Goal: Information Seeking & Learning: Learn about a topic

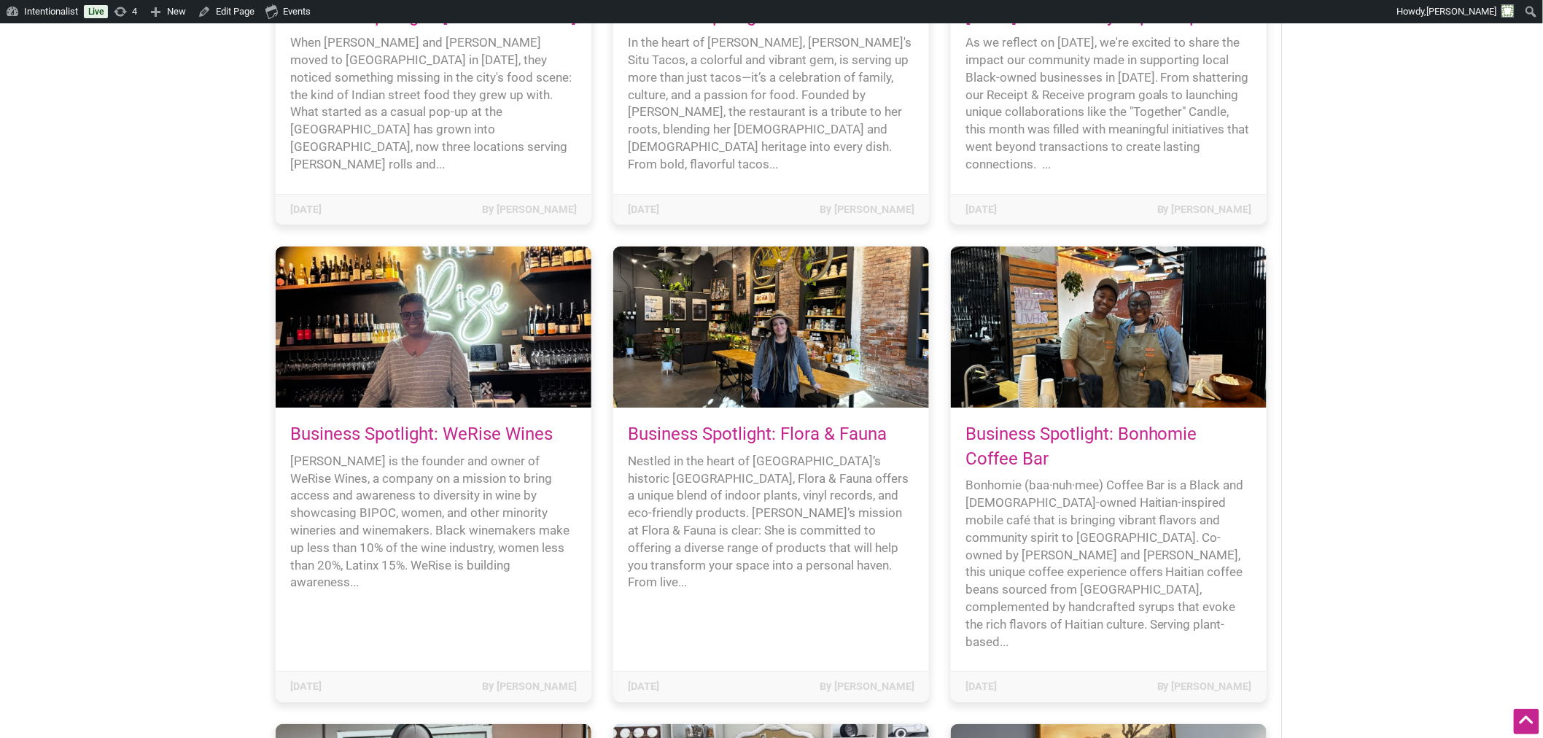
scroll to position [4617, 0]
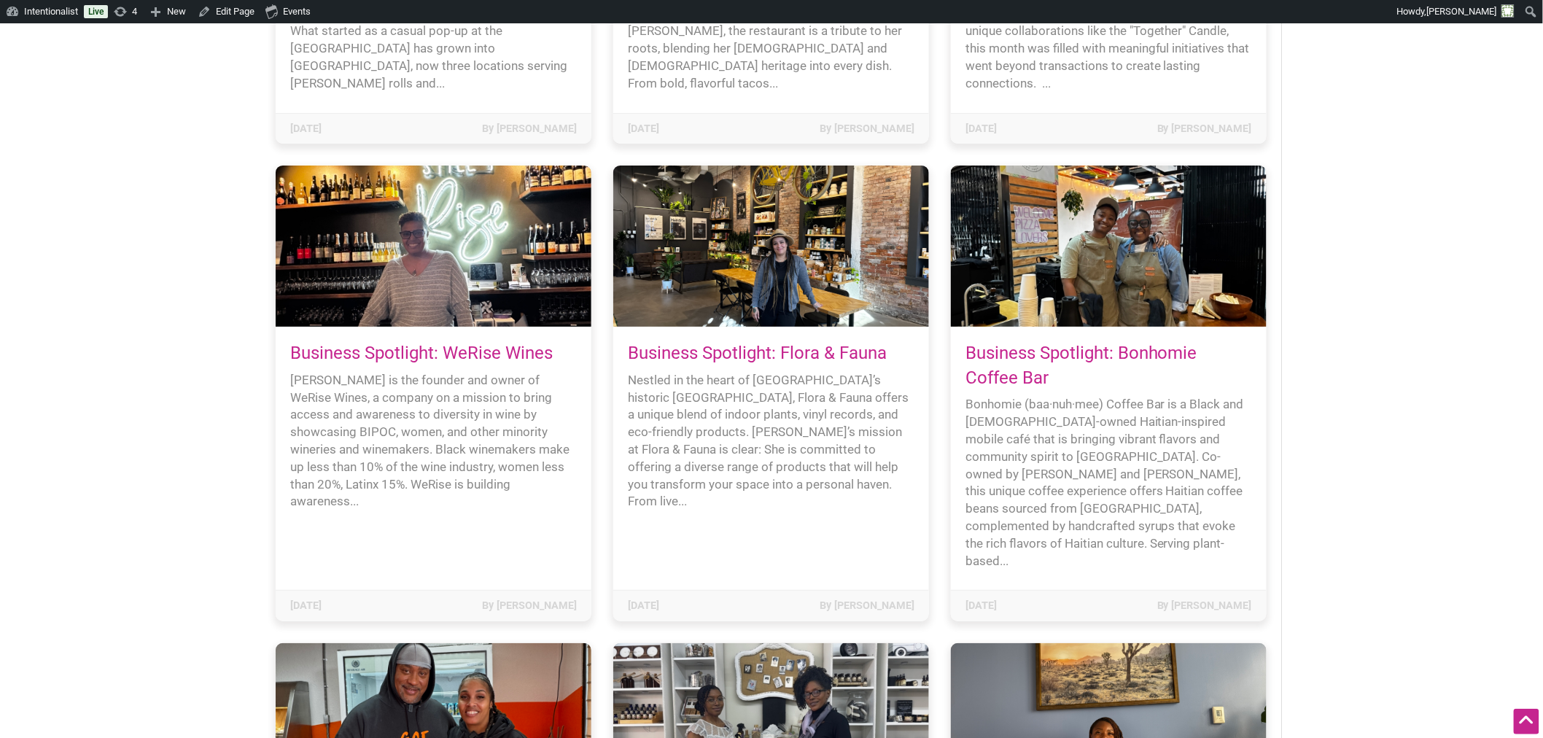
click at [456, 190] on div at bounding box center [434, 245] width 316 height 161
click at [461, 343] on link "Business Spotlight: WeRise Wines" at bounding box center [421, 353] width 262 height 20
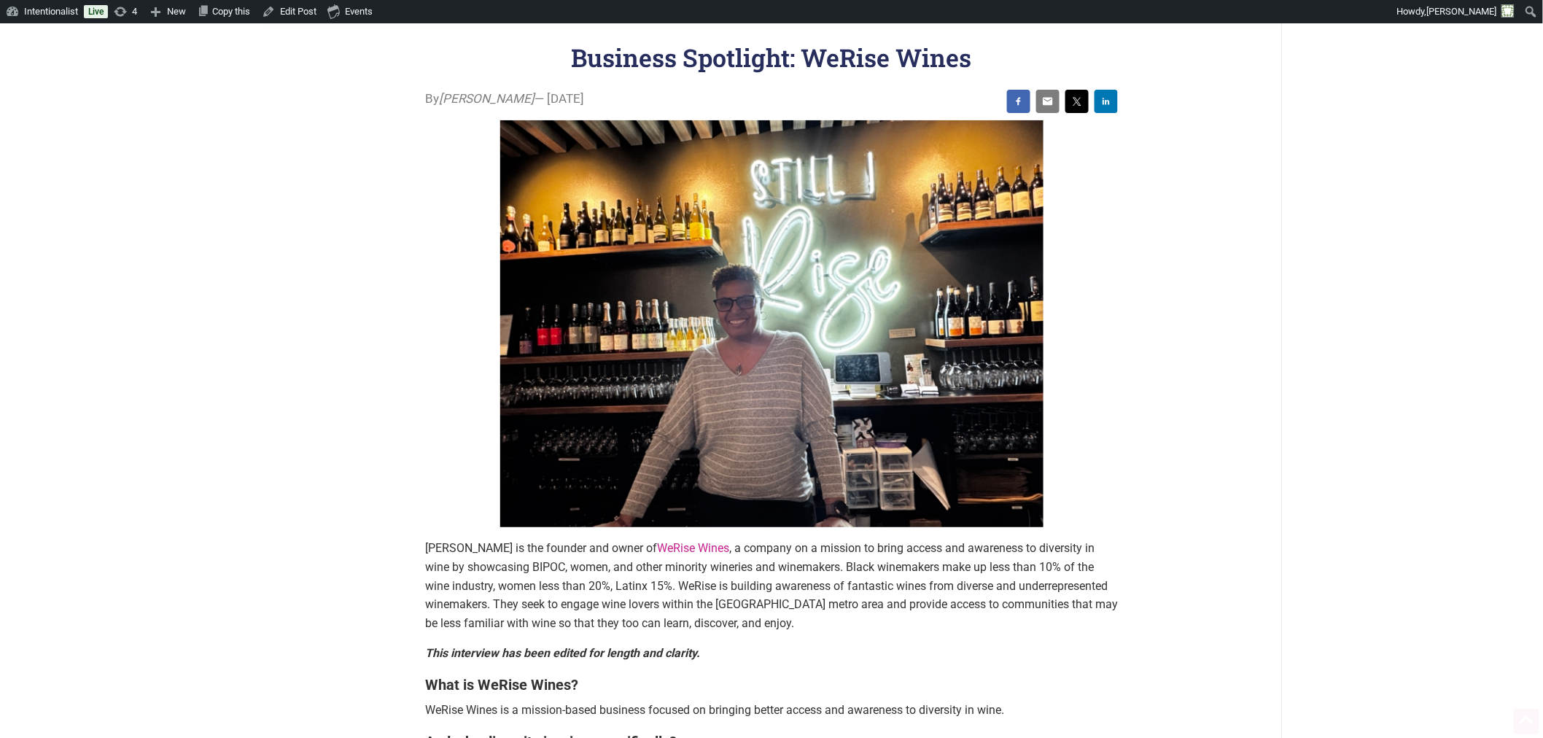
scroll to position [81, 0]
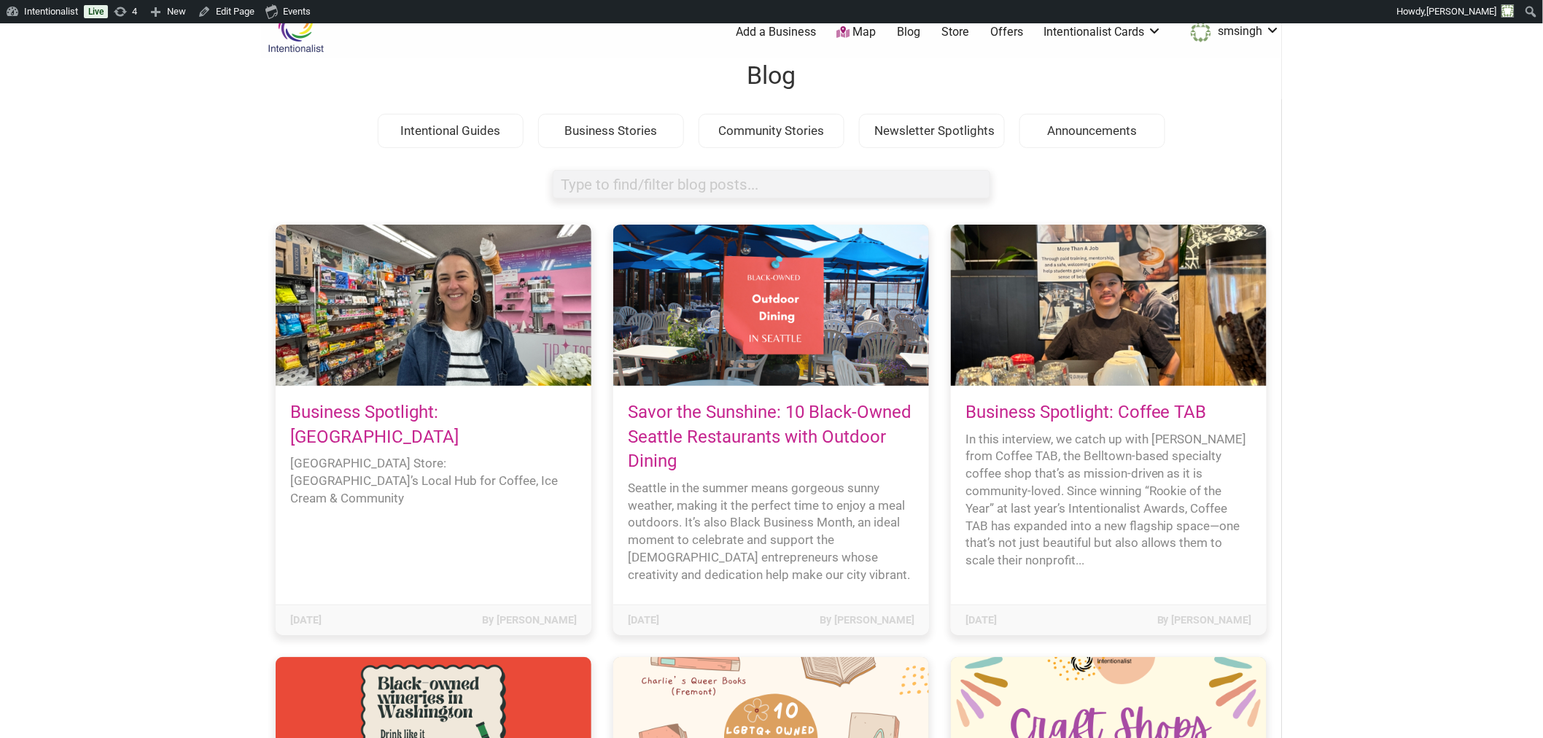
scroll to position [23, 0]
click at [674, 188] on input "search box" at bounding box center [771, 184] width 437 height 28
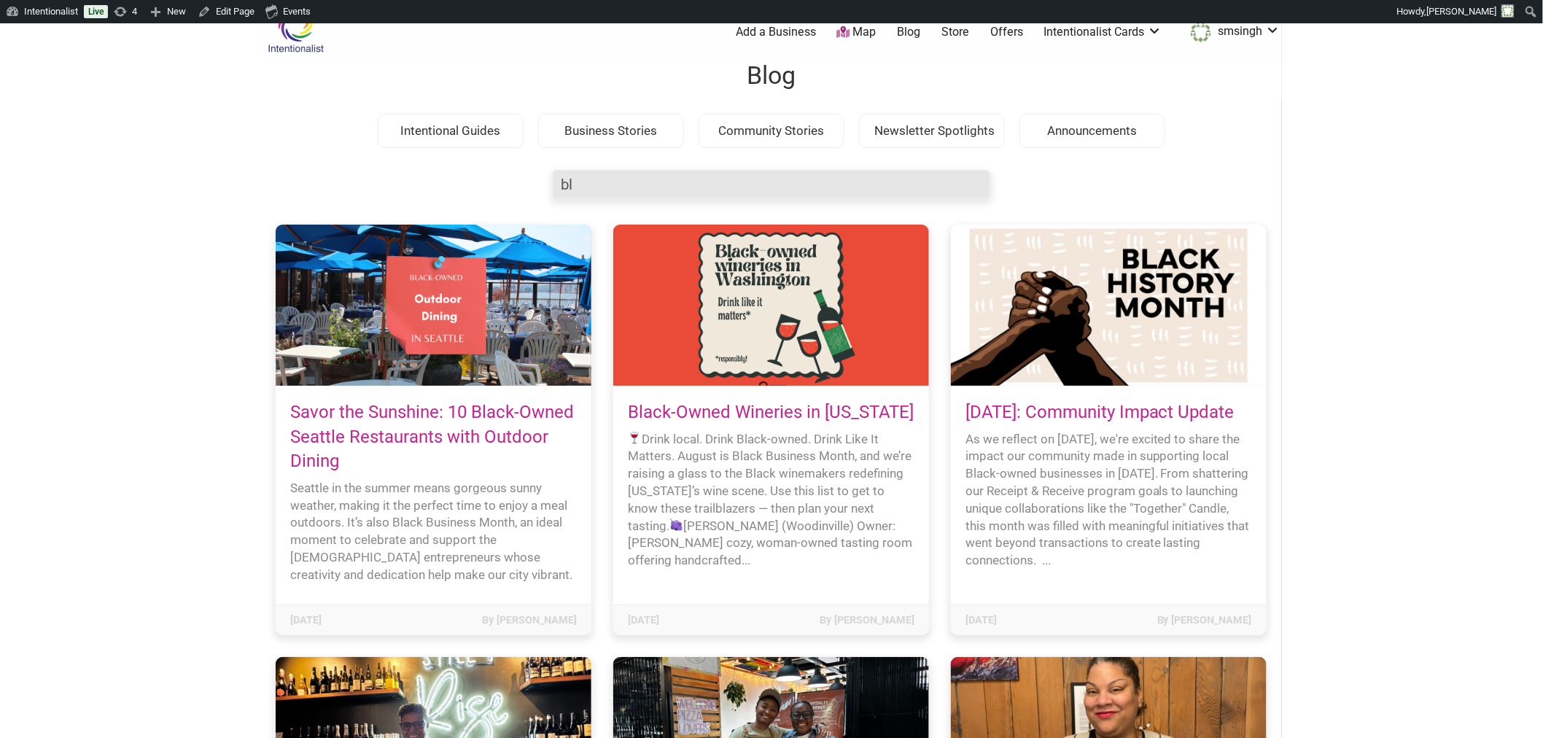
type input "b"
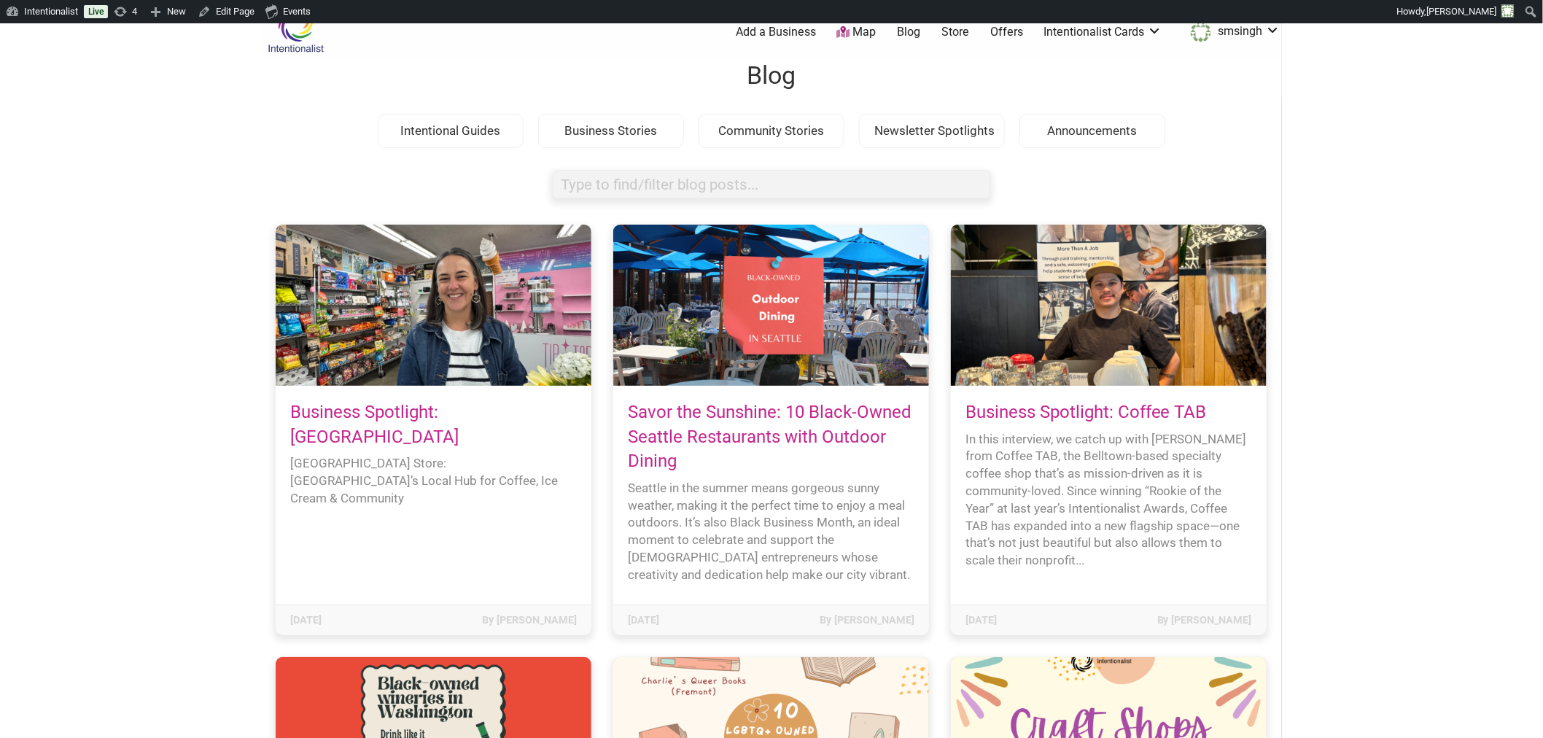
click at [1325, 181] on body "× Menu 0 Add a Business Map Blog Store Offers Intentionalist Cards Buy Black Ca…" at bounding box center [771, 369] width 1543 height 738
click at [107, 294] on body "× Menu 0 Add a Business Map Blog Store Offers Intentionalist Cards Buy Black Ca…" at bounding box center [771, 369] width 1543 height 738
click at [680, 178] on input "search box" at bounding box center [771, 184] width 437 height 28
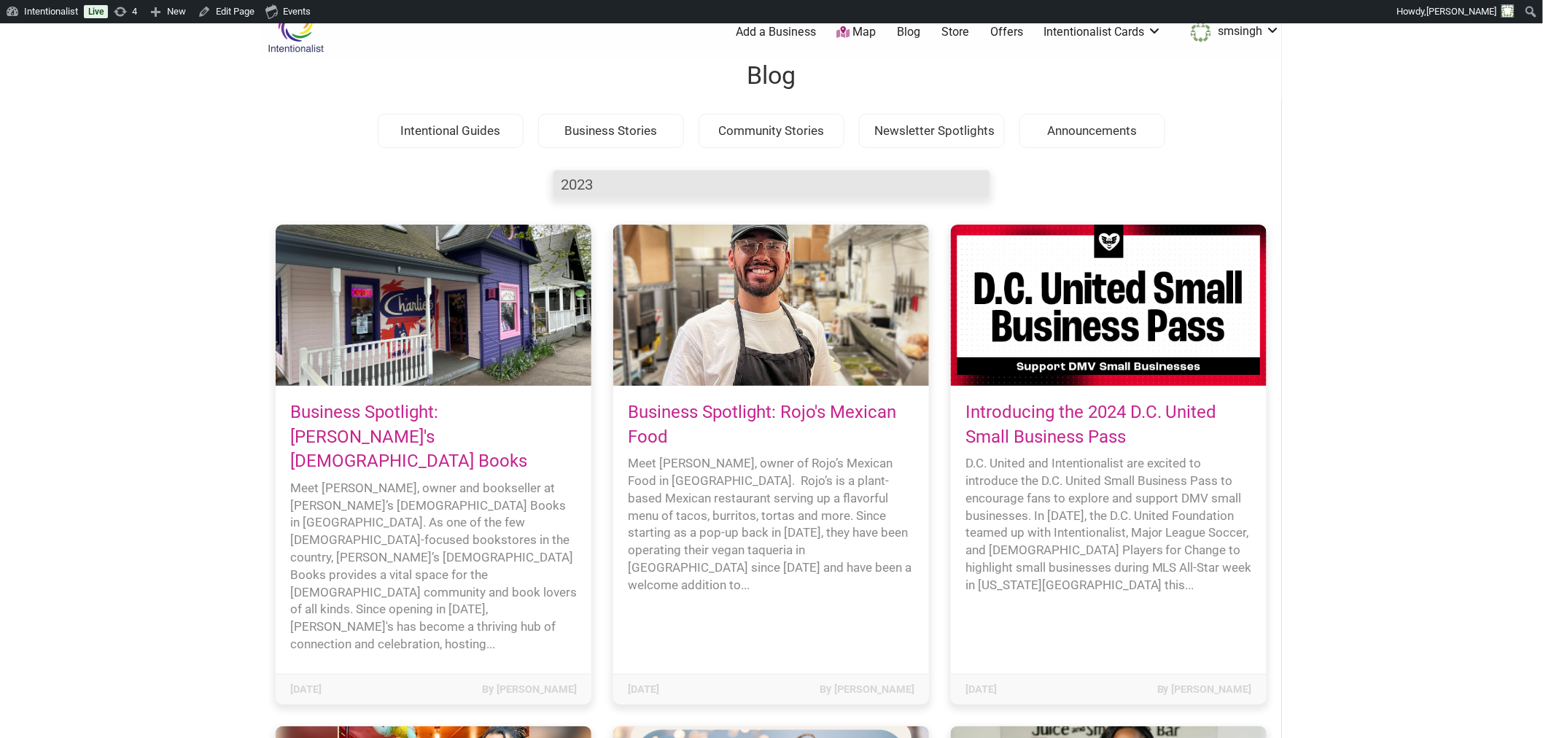
type input "2023"
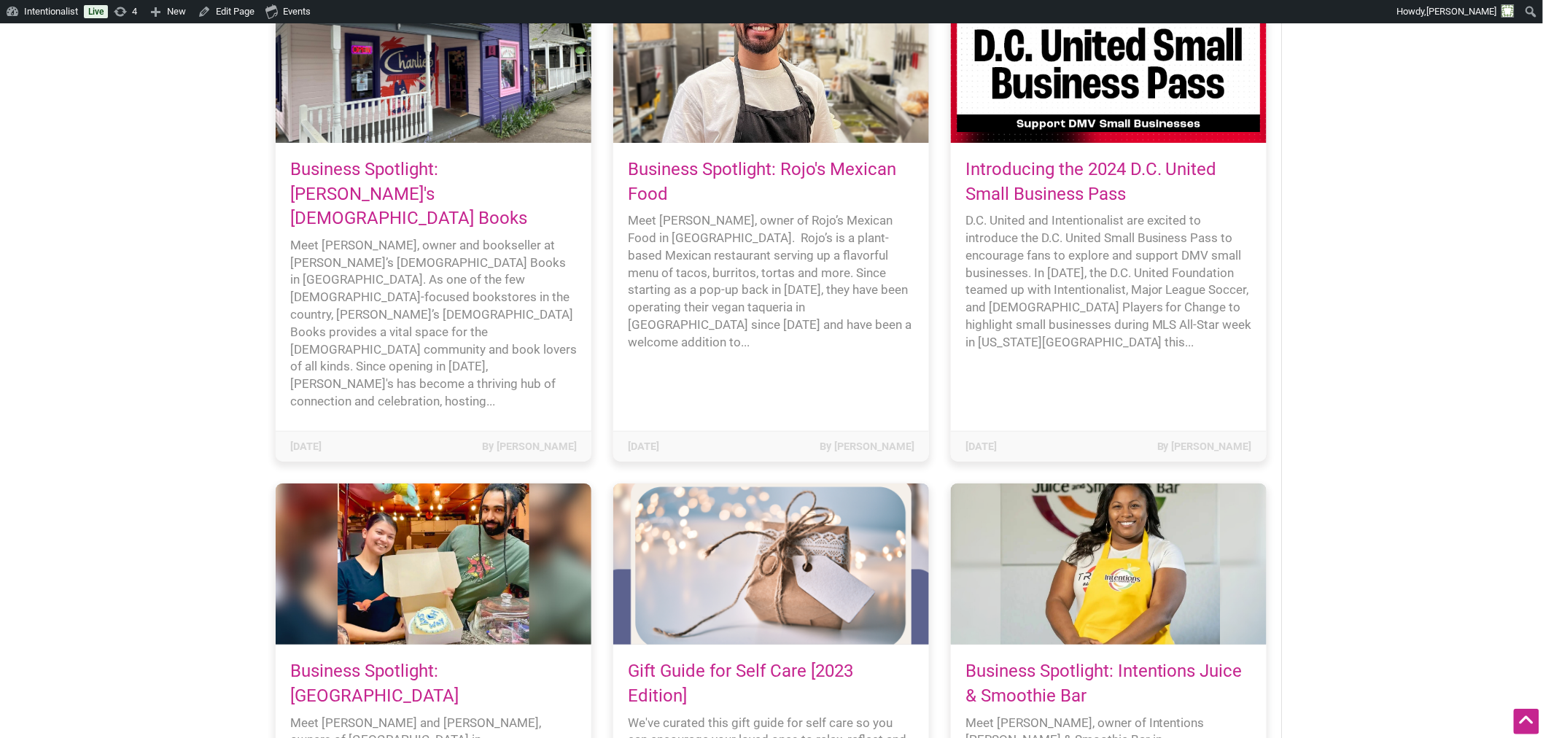
scroll to position [0, 0]
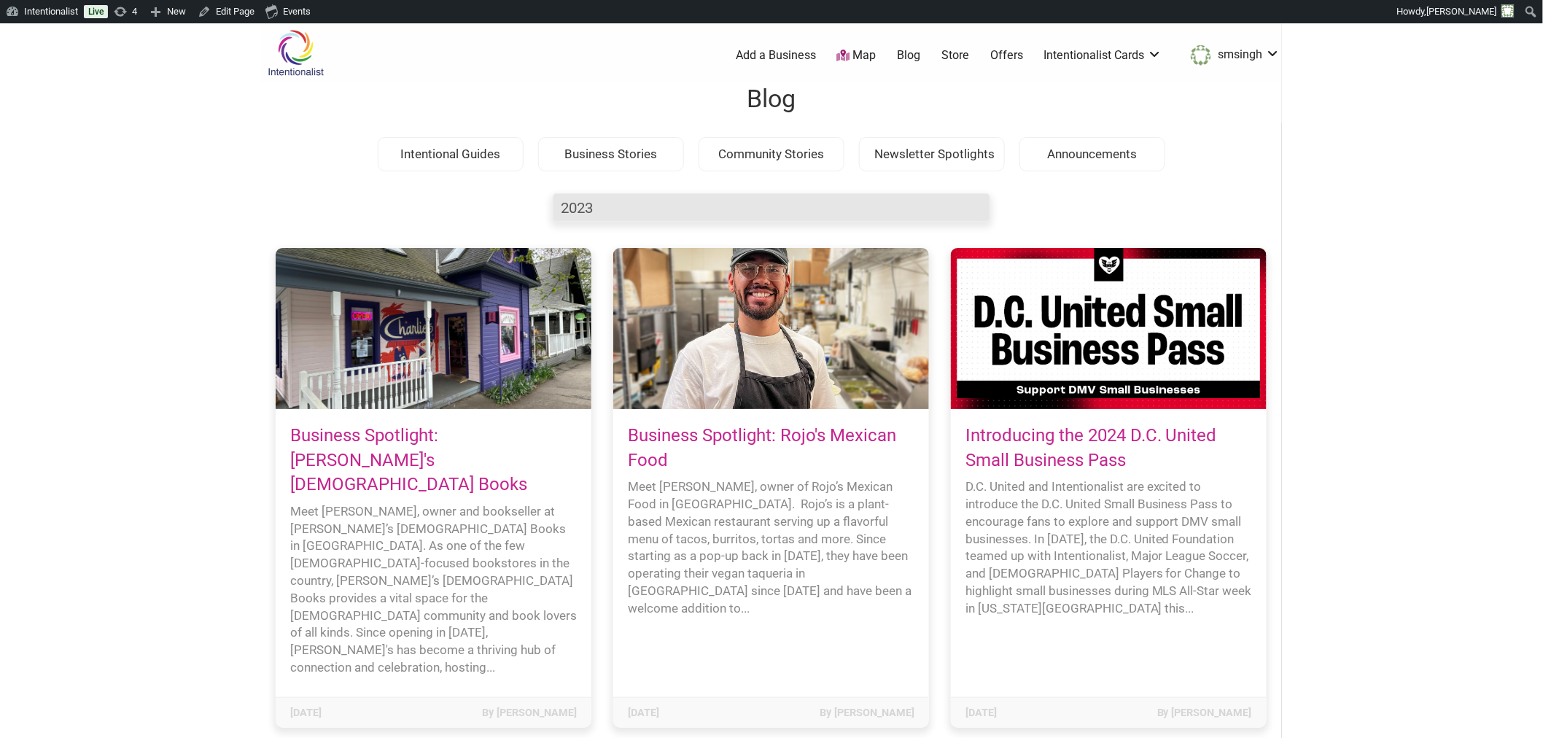
click at [592, 207] on input "2023" at bounding box center [771, 207] width 437 height 28
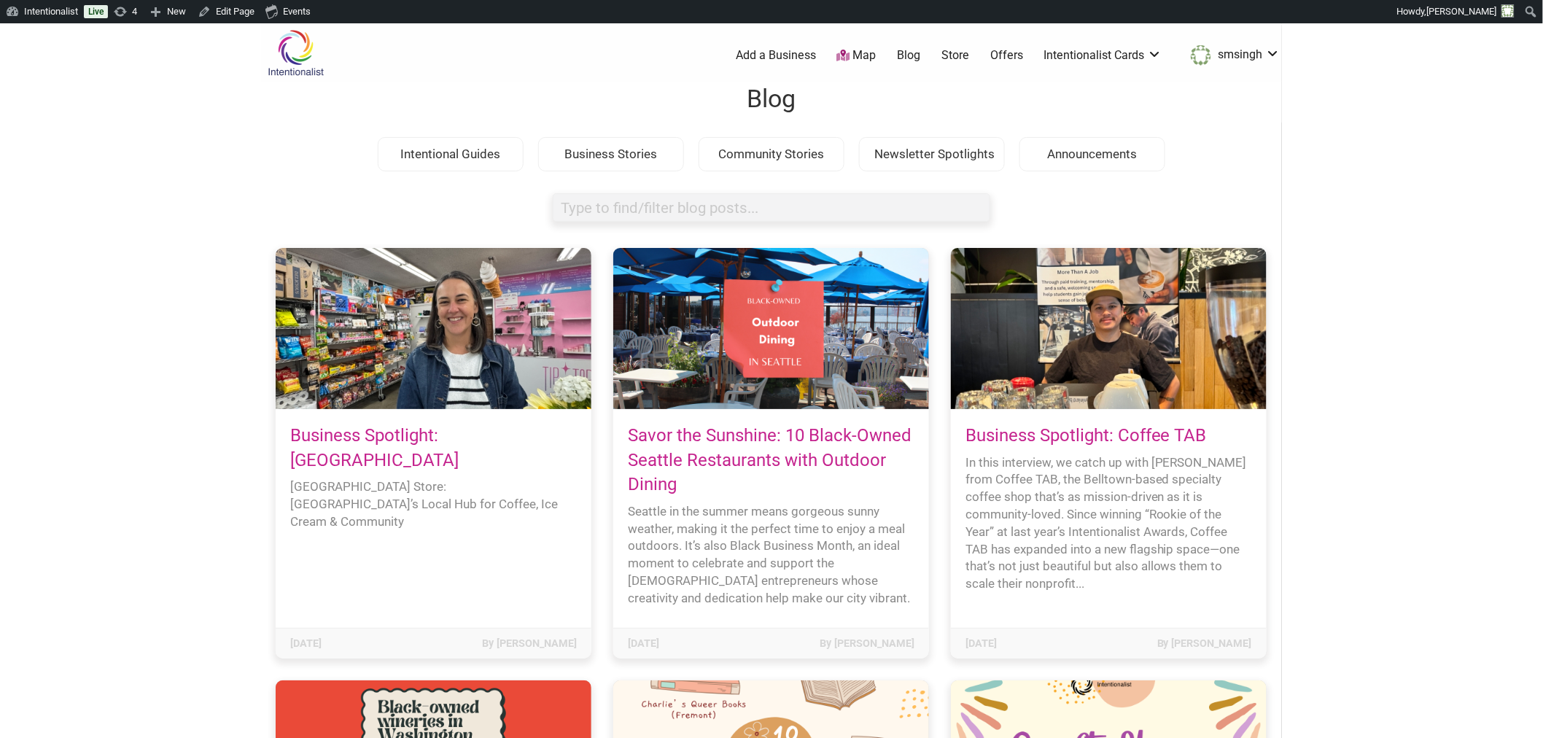
click at [120, 463] on body "× Menu 0 Add a Business Map Blog Store Offers Intentionalist Cards Buy Black Ca…" at bounding box center [771, 392] width 1543 height 738
click at [690, 211] on input "search box" at bounding box center [771, 207] width 437 height 28
type input "black-owned"
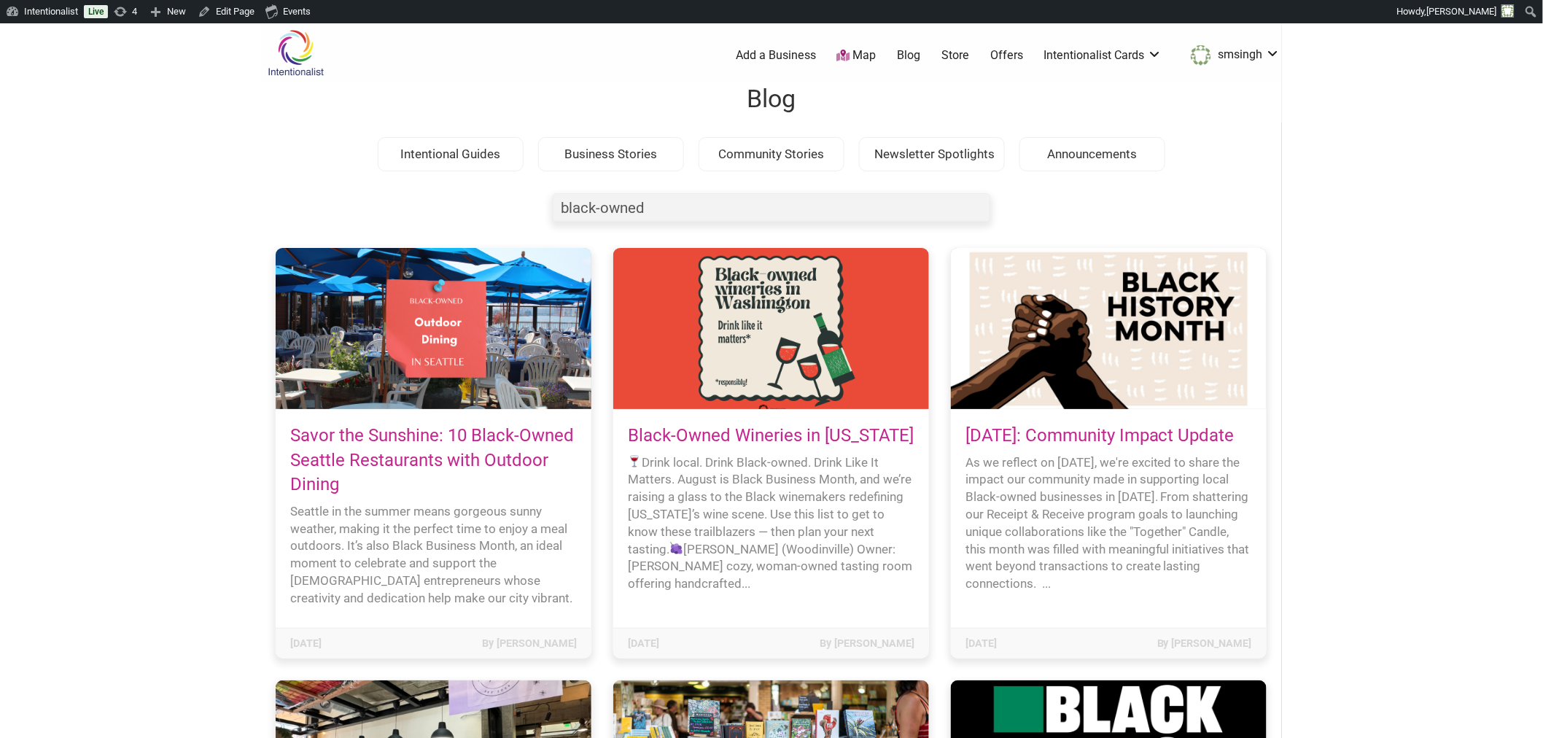
click at [176, 297] on body "× Menu 0 Add a Business Map Blog Store Offers Intentionalist Cards Buy Black Ca…" at bounding box center [771, 392] width 1543 height 738
click at [1390, 265] on body "× Menu 0 Add a Business Map Blog Store Offers Intentionalist Cards Buy Black Ca…" at bounding box center [771, 392] width 1543 height 738
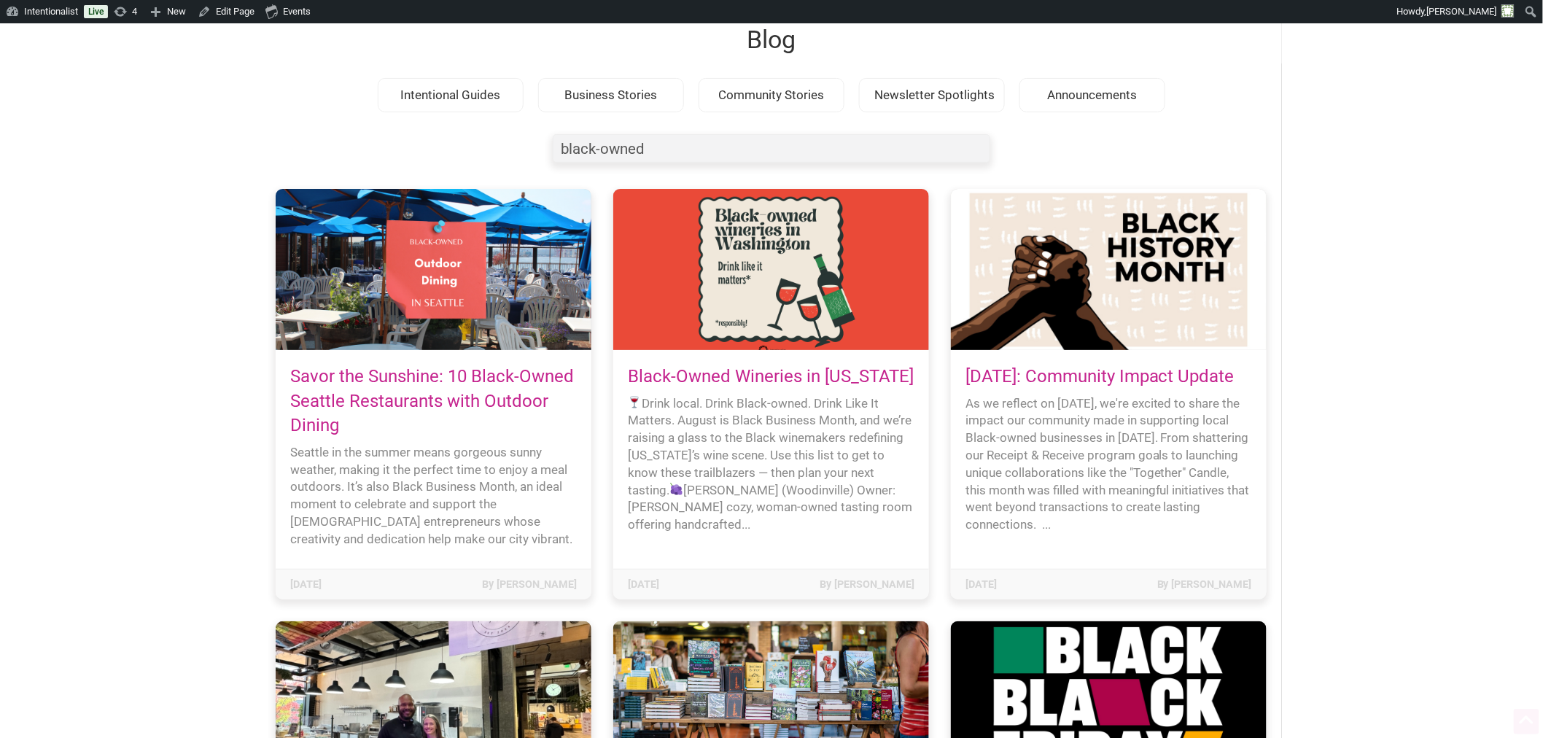
scroll to position [81, 0]
